Goal: Navigation & Orientation: Find specific page/section

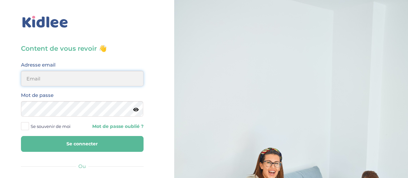
type input "idesedouy@hotmail.com"
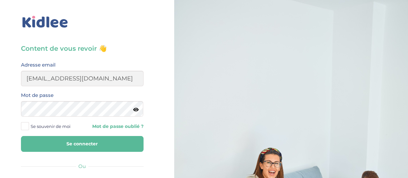
click at [80, 140] on button "Se connecter" at bounding box center [82, 144] width 123 height 16
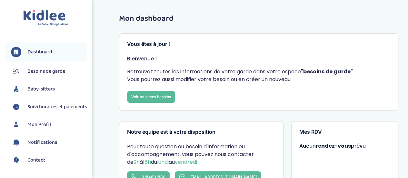
click at [43, 111] on span "Suivi horaires et paiements" at bounding box center [57, 107] width 60 height 8
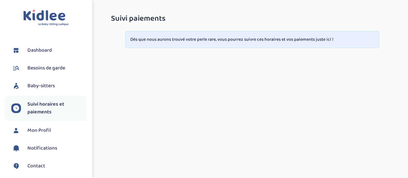
click at [39, 51] on span "Dashboard" at bounding box center [39, 50] width 25 height 8
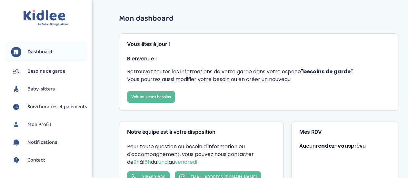
scroll to position [14, 0]
